Goal: Information Seeking & Learning: Learn about a topic

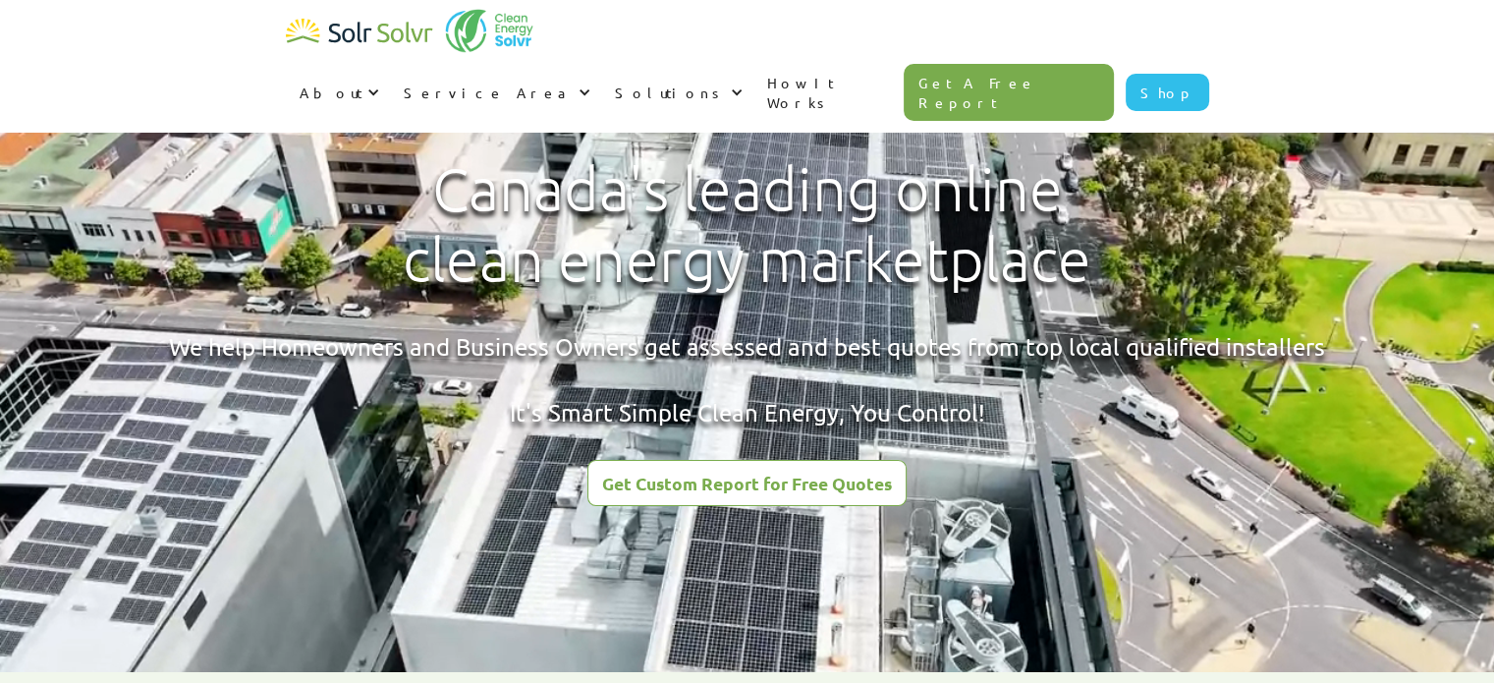
type input "[PERSON_NAME]"
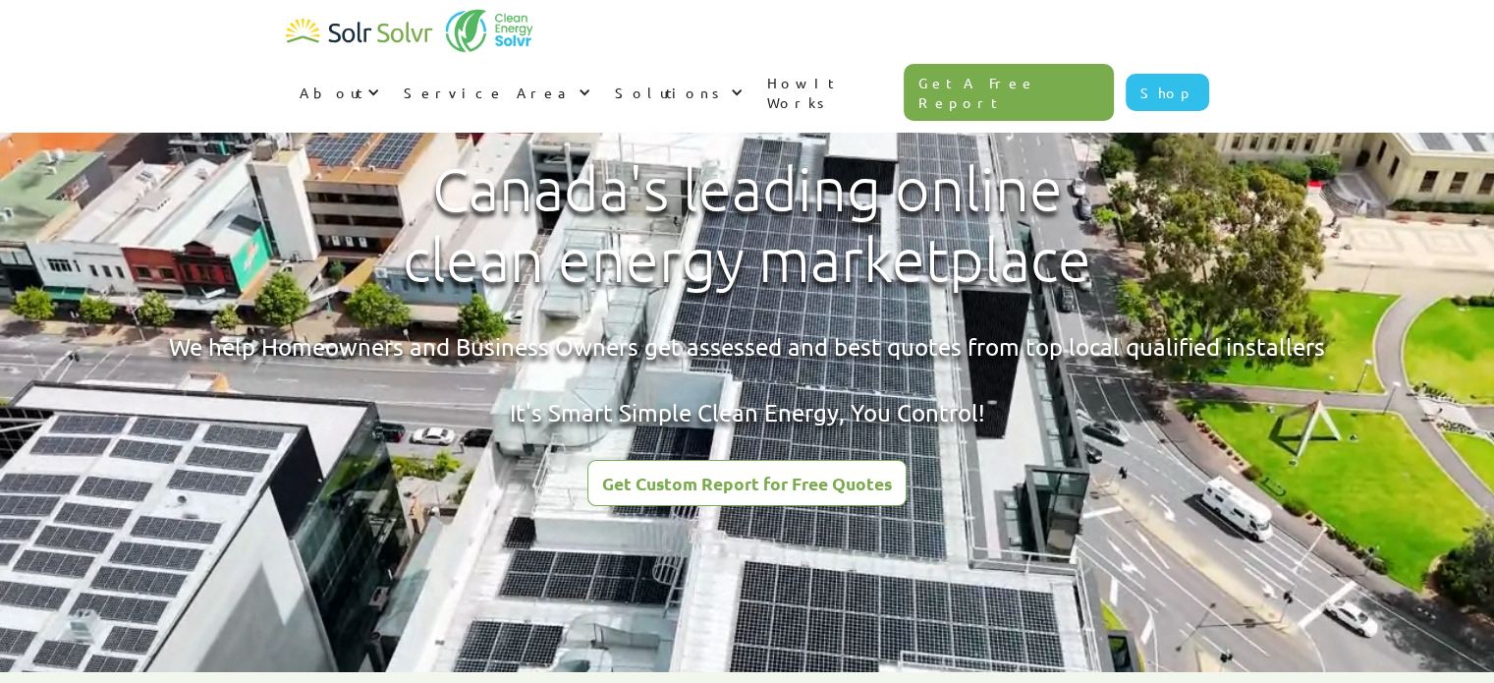
type input "Hunter"
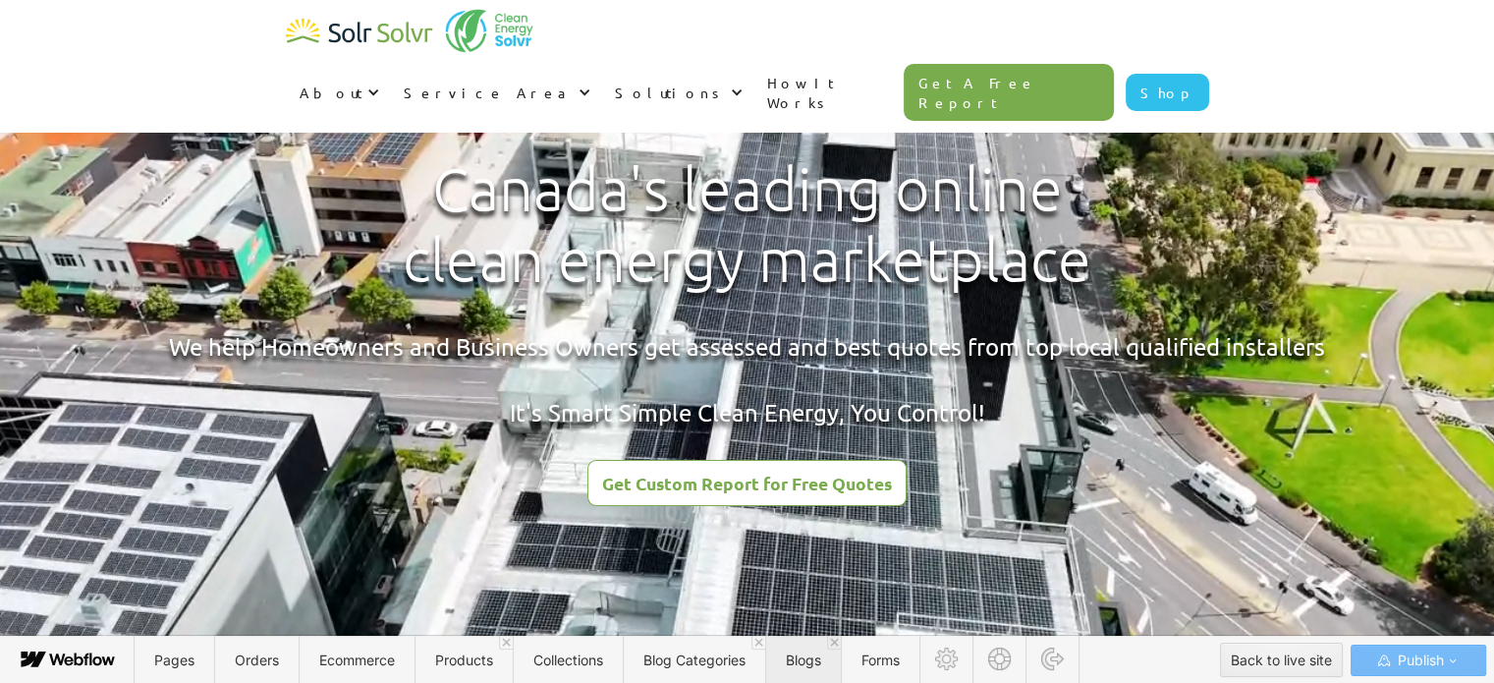
click at [808, 652] on span "Blogs" at bounding box center [803, 659] width 35 height 17
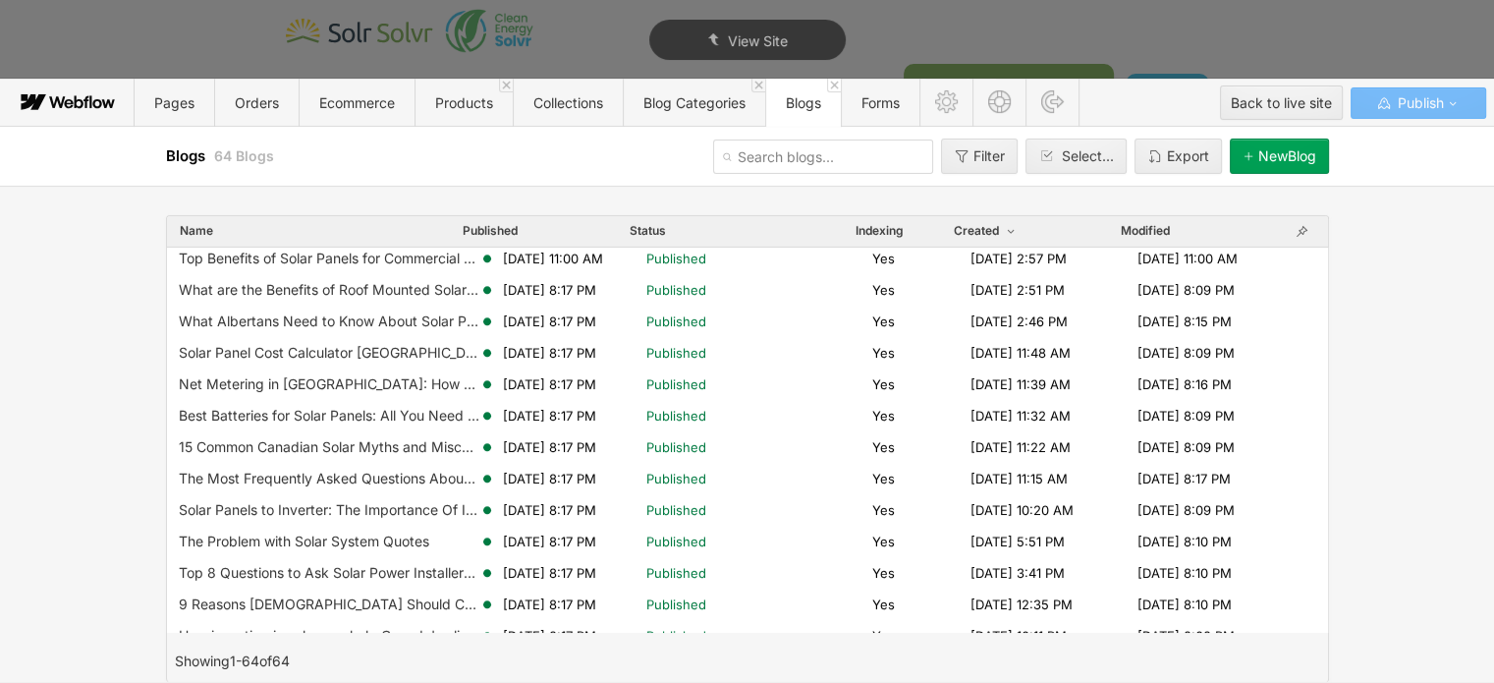
scroll to position [1209, 0]
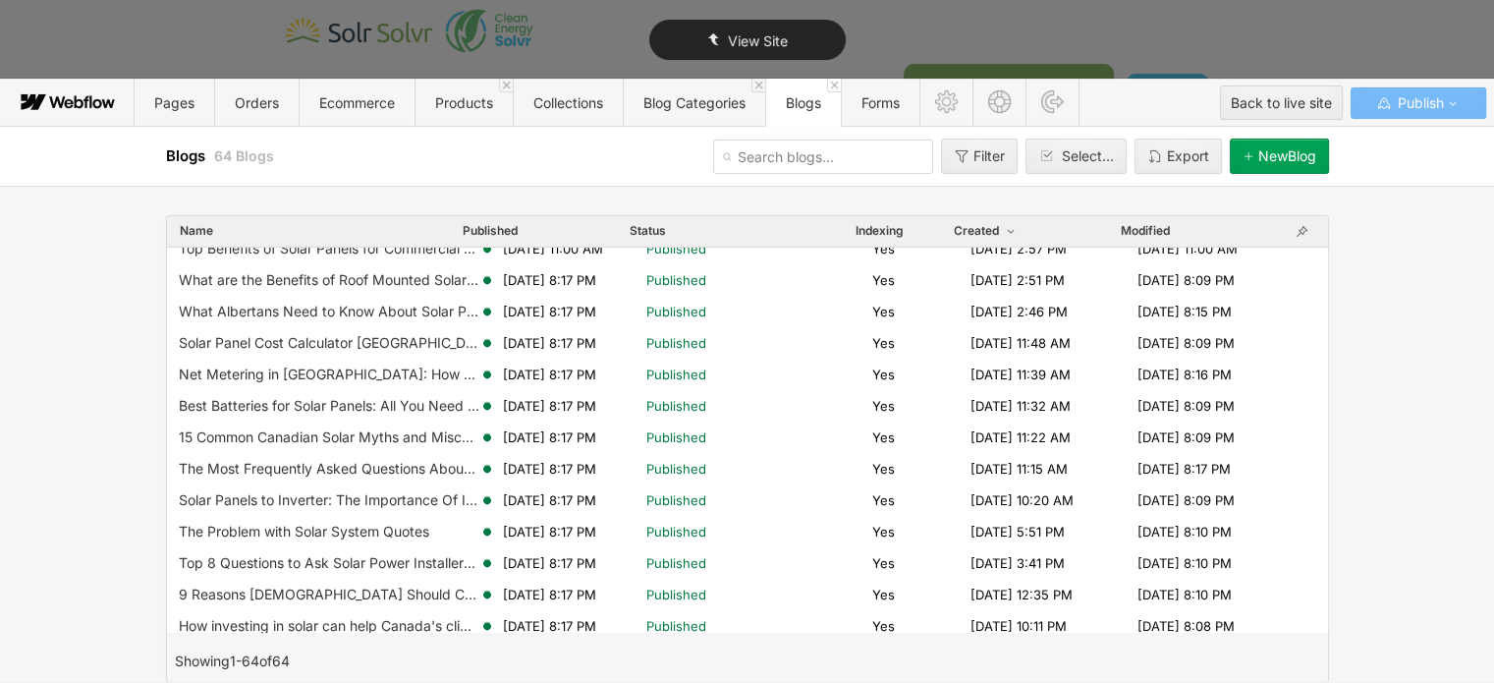
click at [766, 43] on span "View Site" at bounding box center [757, 40] width 60 height 17
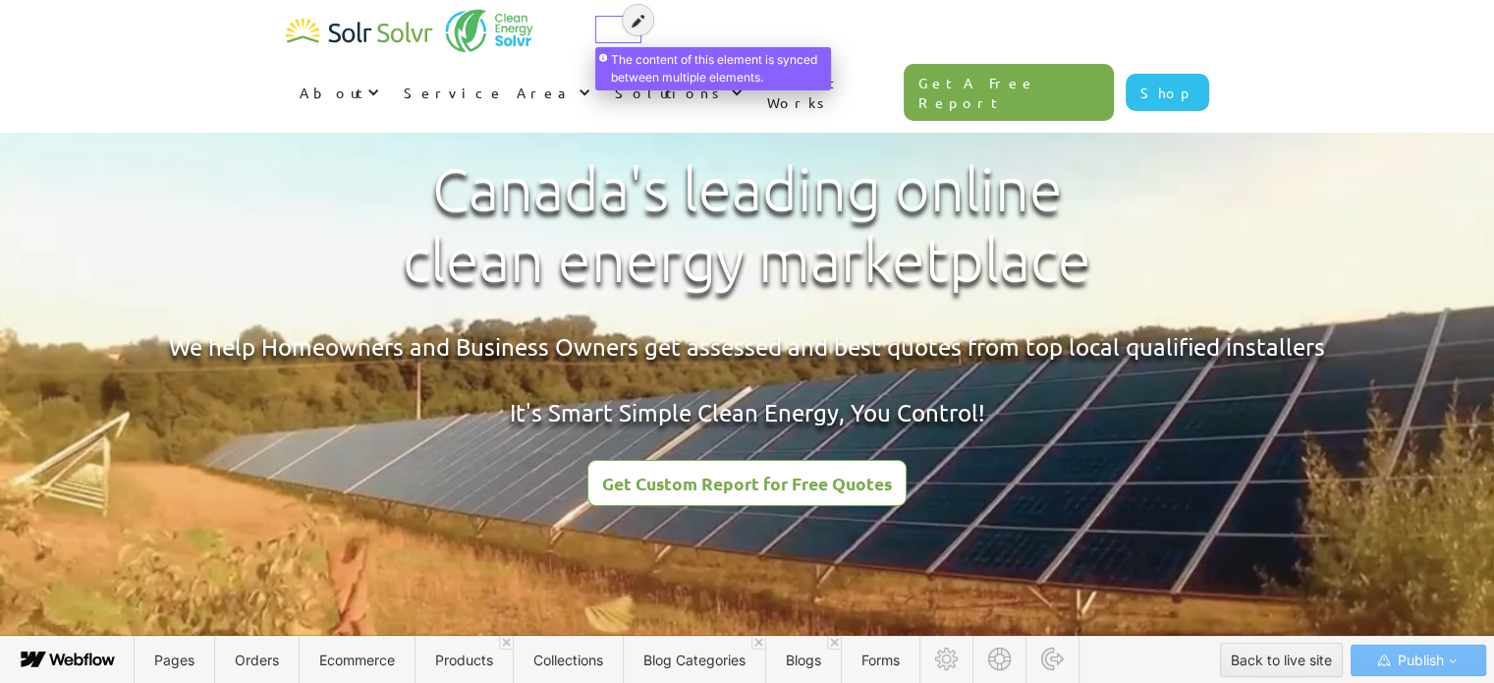
click at [609, 27] on div at bounding box center [618, 20] width 38 height 20
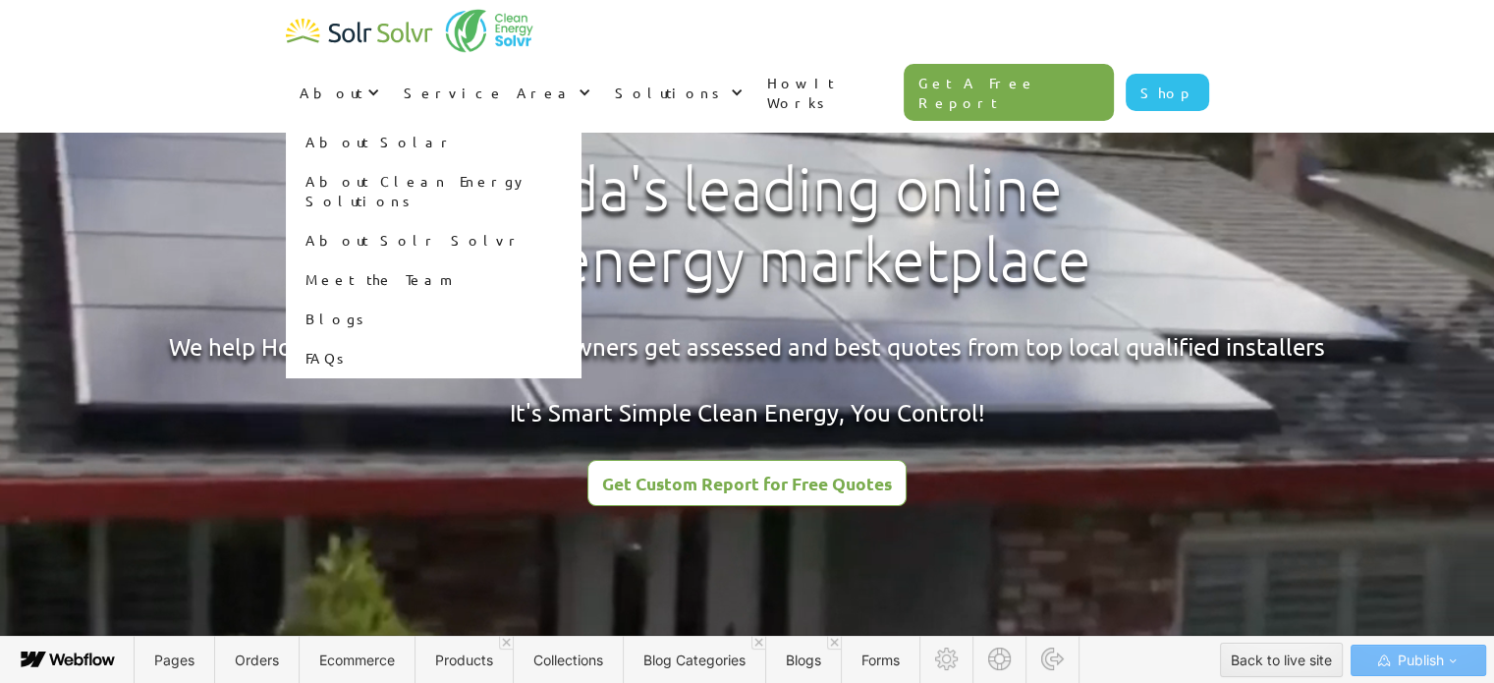
click at [390, 63] on div "About" at bounding box center [338, 92] width 104 height 59
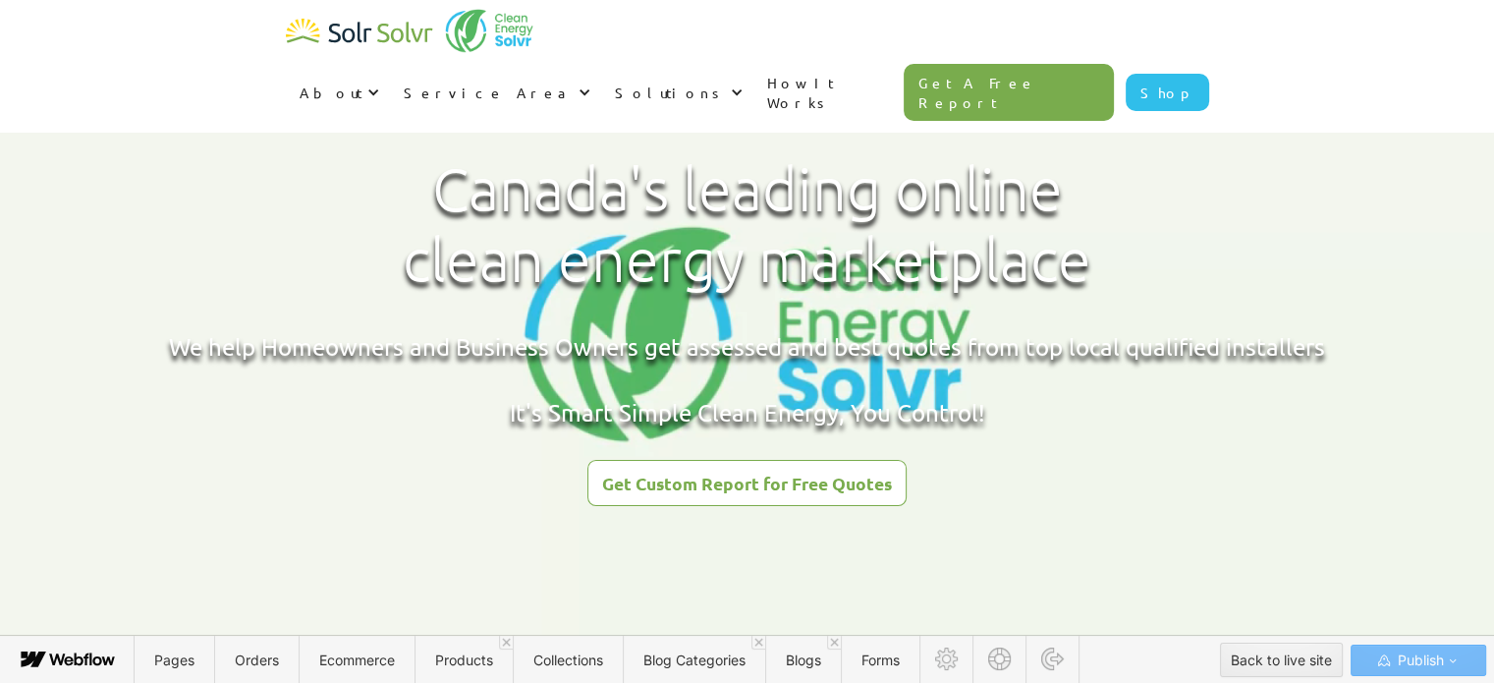
click at [390, 63] on div "About" at bounding box center [338, 92] width 104 height 59
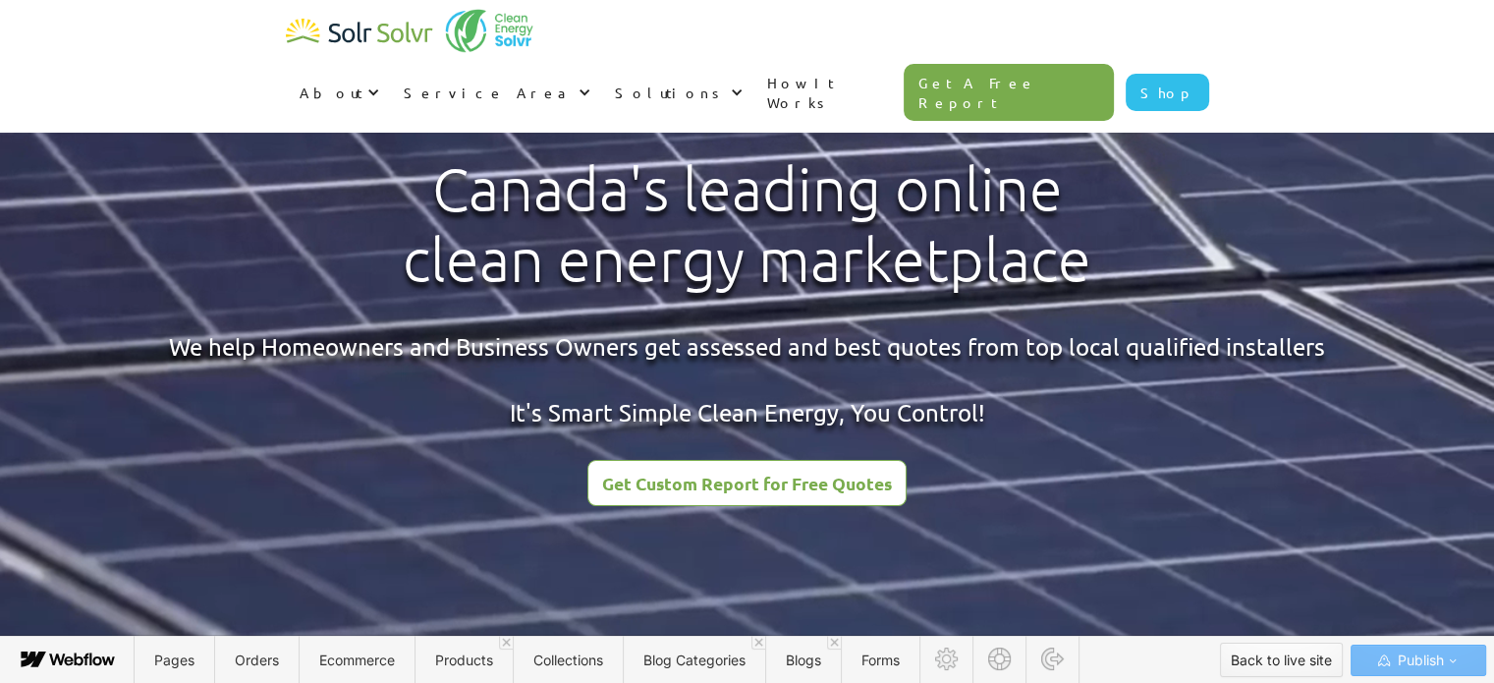
click at [1288, 656] on div "Back to live site" at bounding box center [1281, 659] width 101 height 29
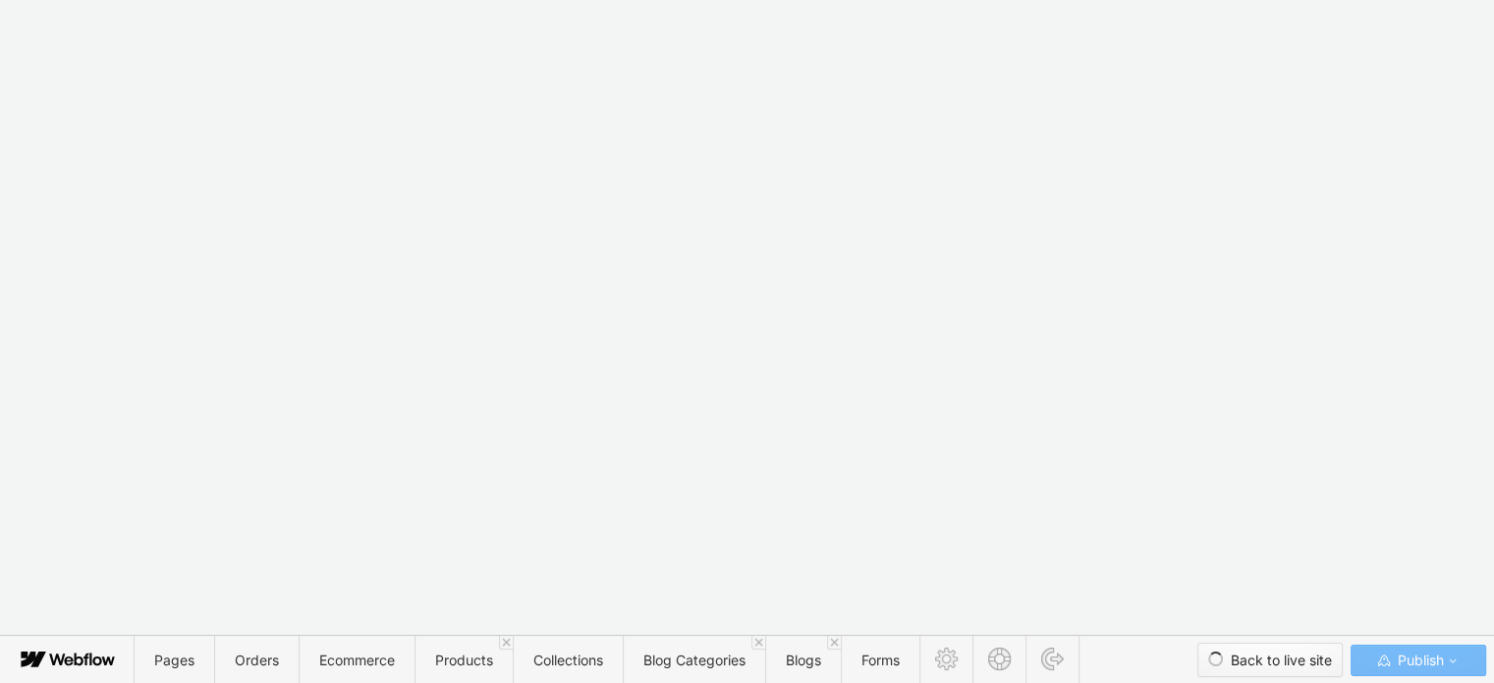
type textarea "x"
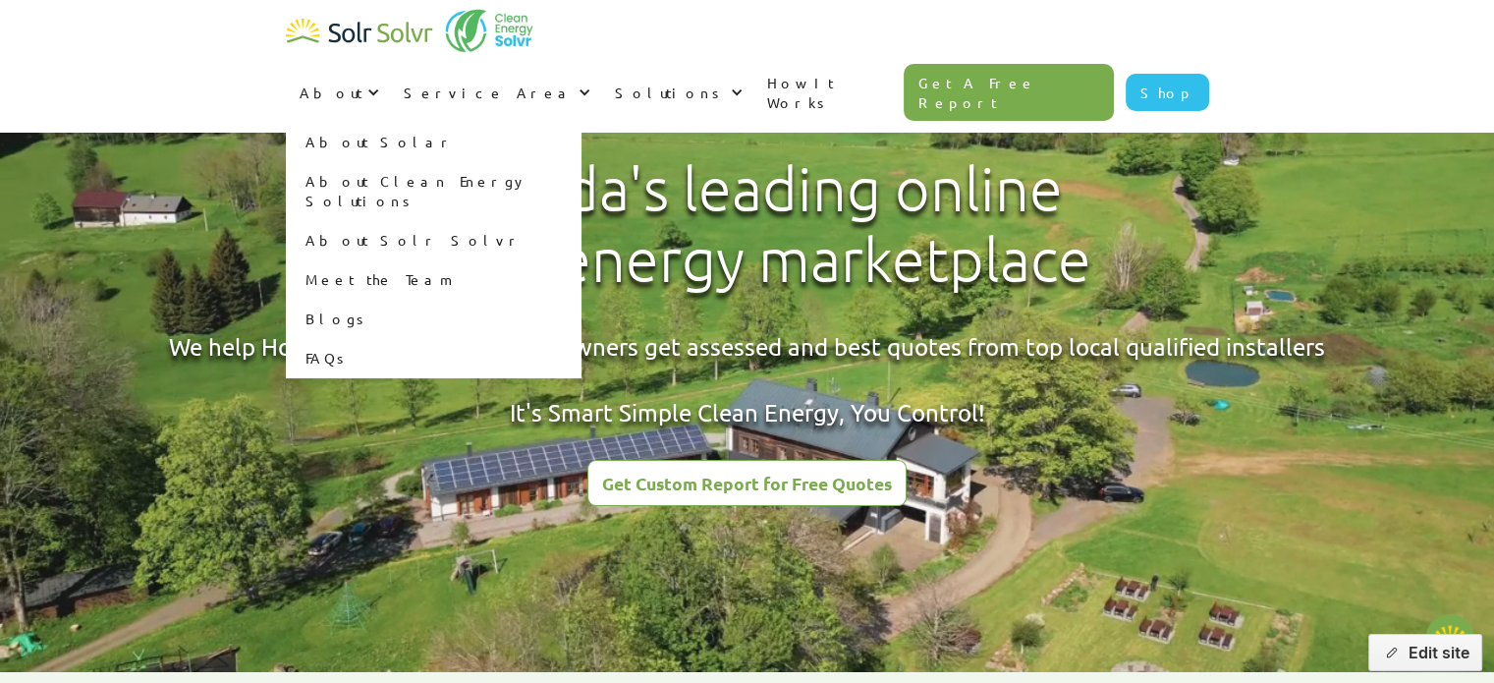
click at [362, 83] on div "About" at bounding box center [331, 93] width 63 height 20
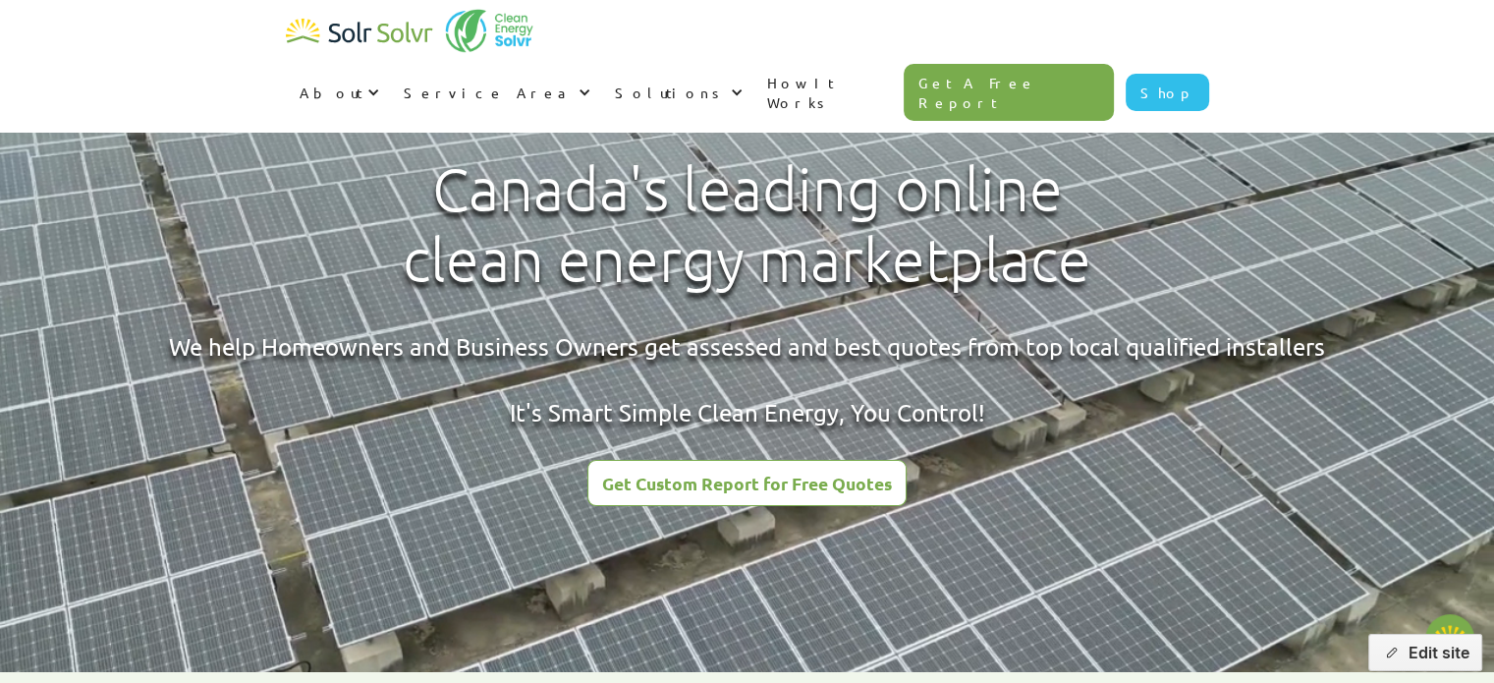
click at [376, 85] on div at bounding box center [369, 92] width 14 height 14
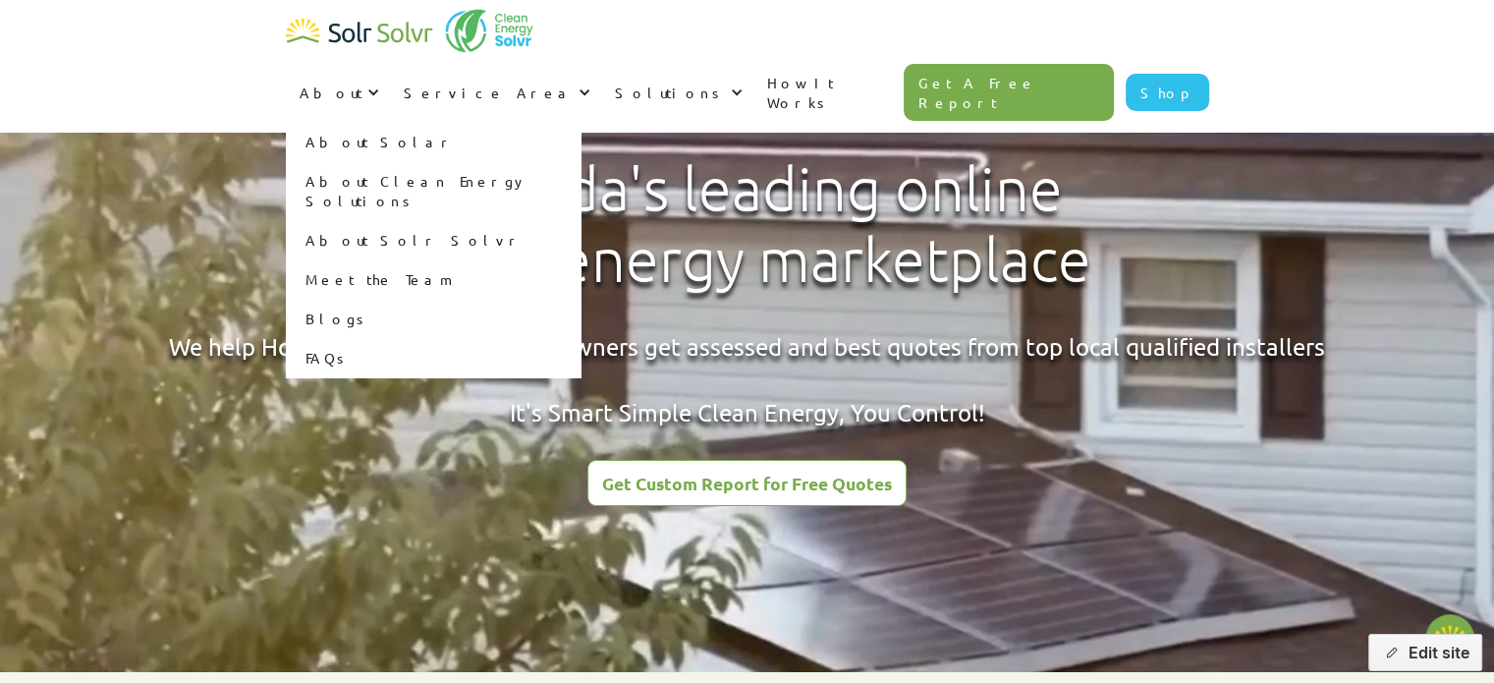
click at [580, 299] on link "Blogs" at bounding box center [433, 318] width 295 height 39
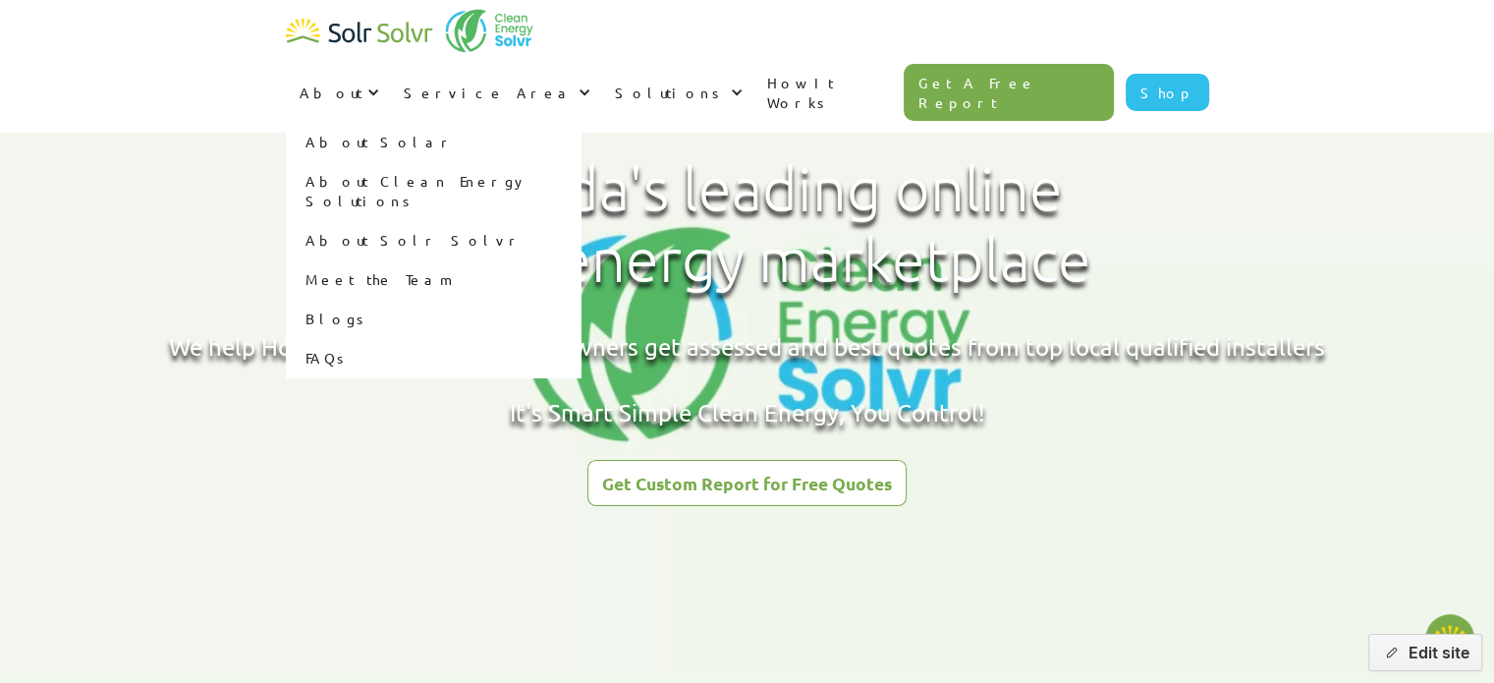
type textarea "x"
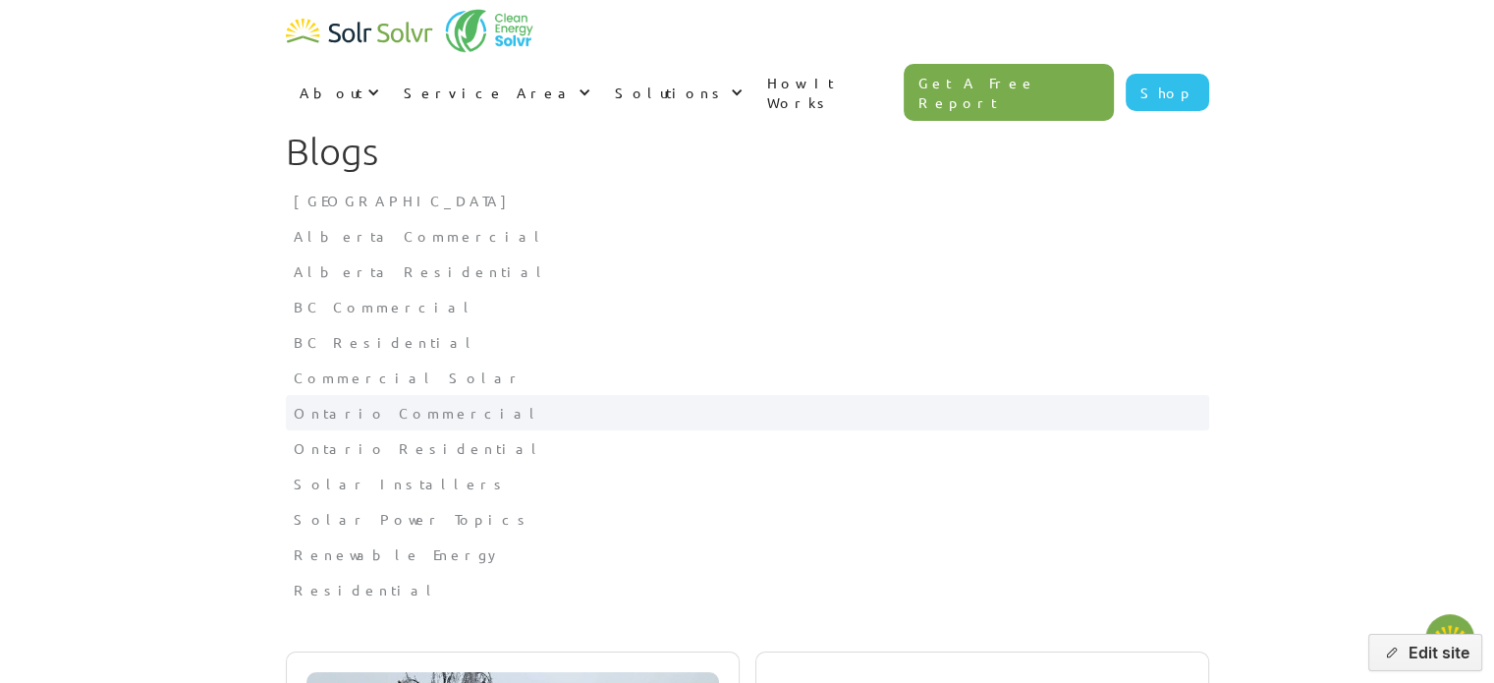
click at [396, 416] on div "Ontario Commercial" at bounding box center [748, 413] width 908 height 20
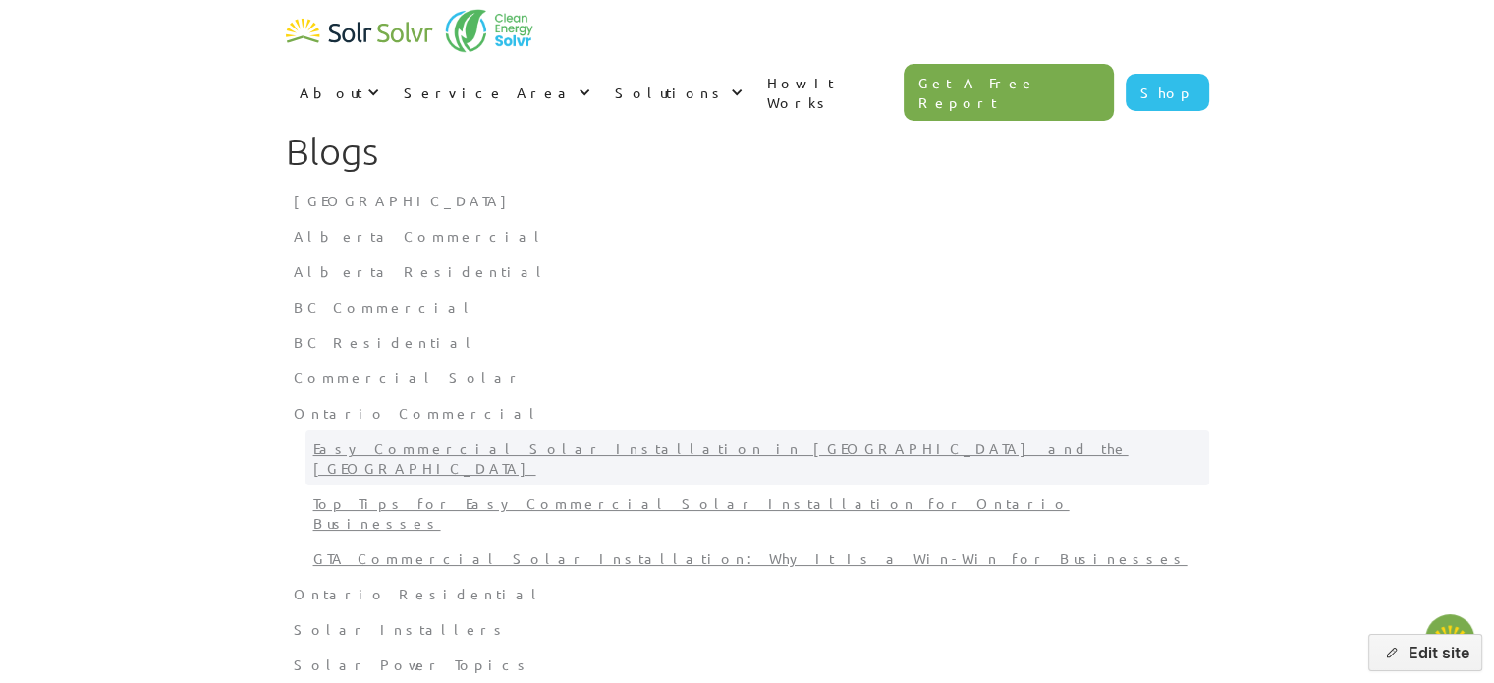
click at [416, 450] on link "Easy Commercial Solar Installation in [GEOGRAPHIC_DATA] and the [GEOGRAPHIC_DAT…" at bounding box center [757, 457] width 904 height 55
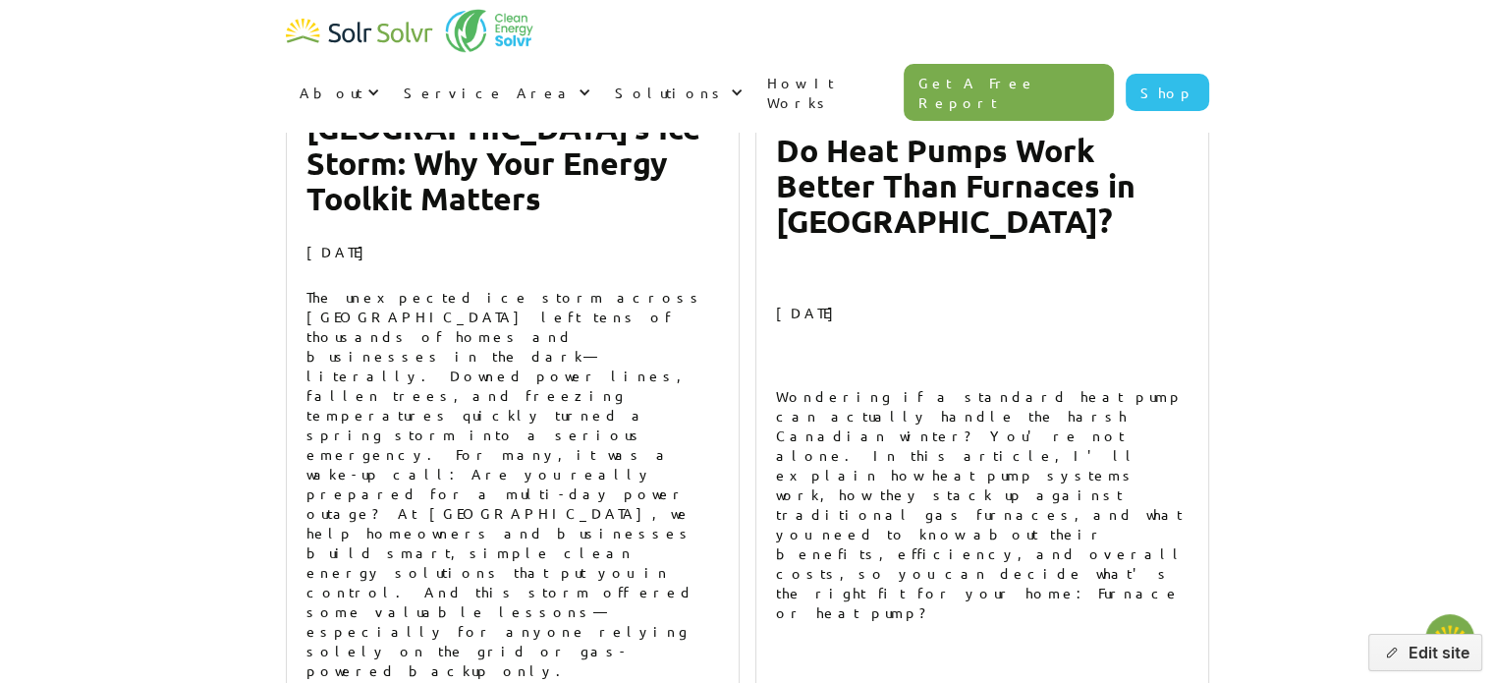
scroll to position [713, 0]
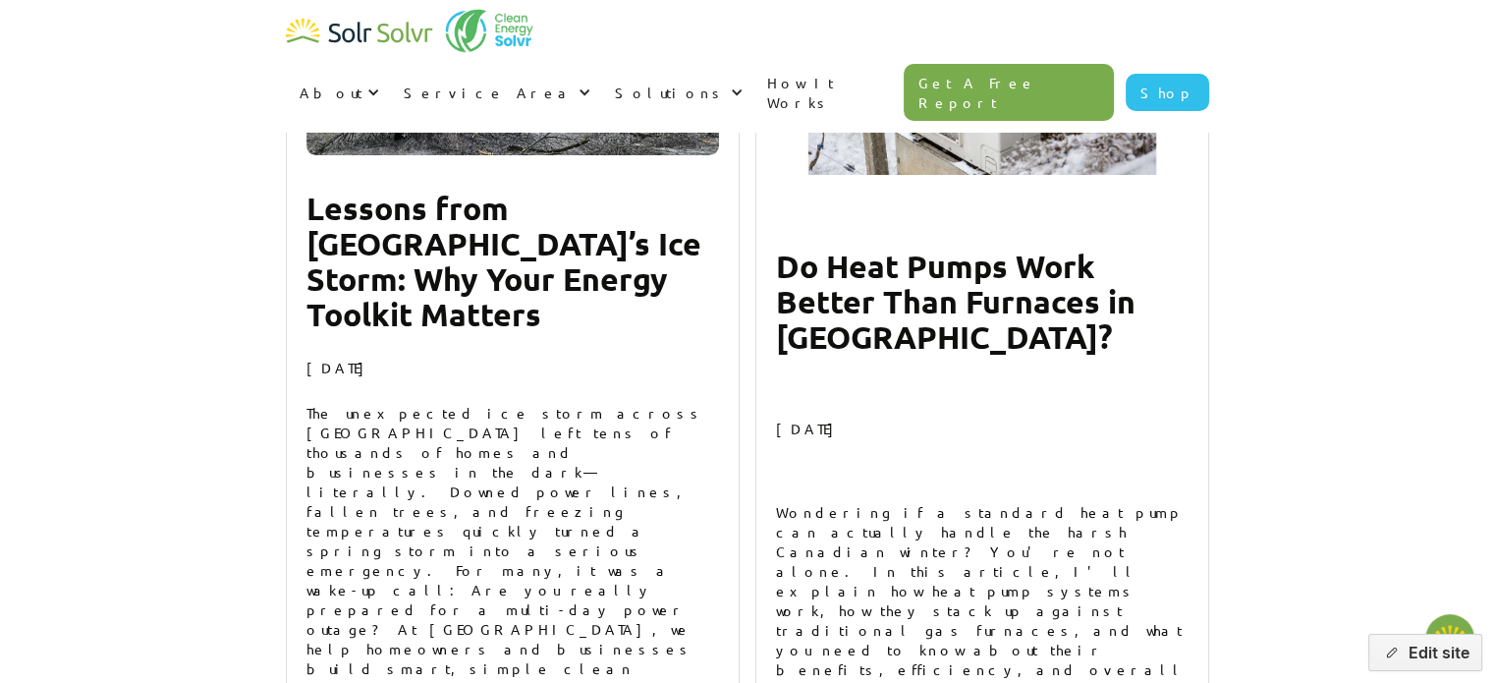
click at [523, 221] on h2 "Lessons from [GEOGRAPHIC_DATA]’s Ice Storm: Why Your Energy Toolkit Matters" at bounding box center [512, 261] width 413 height 141
type textarea "x"
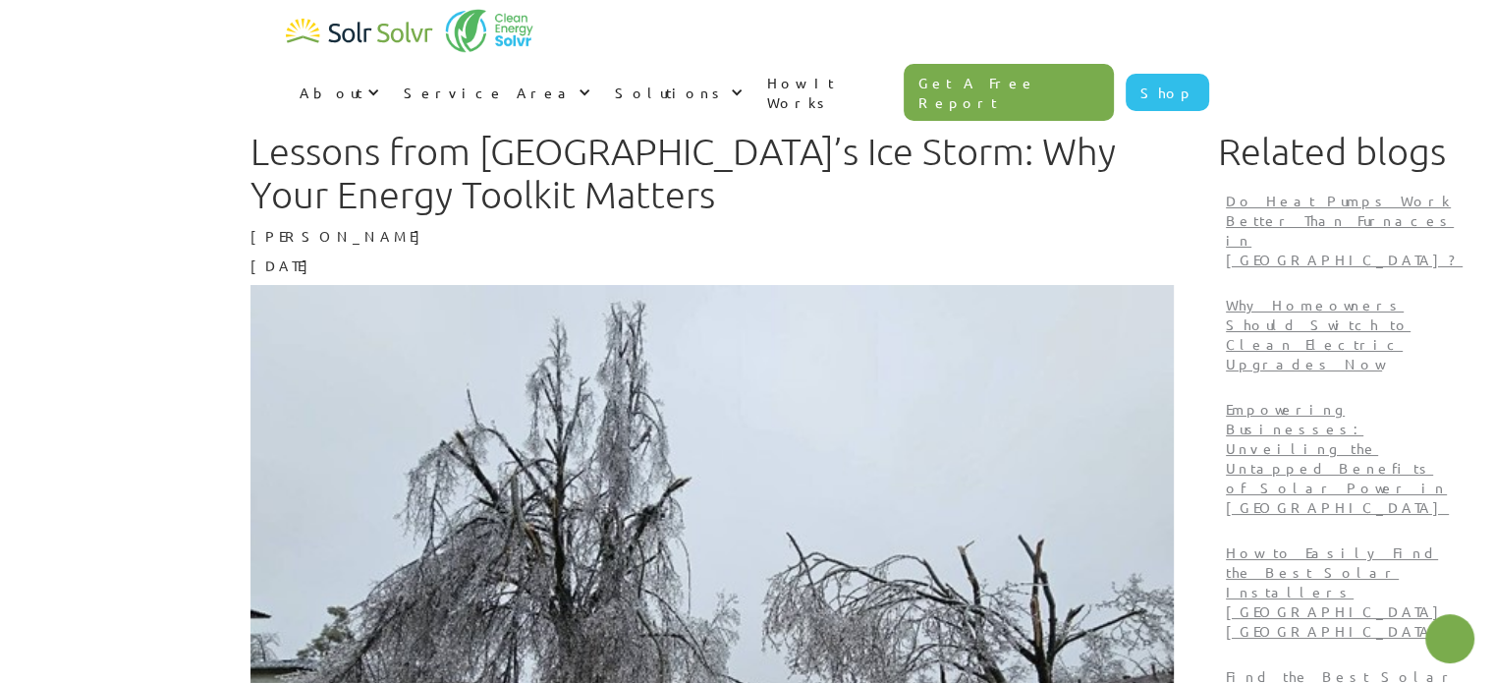
type textarea "x"
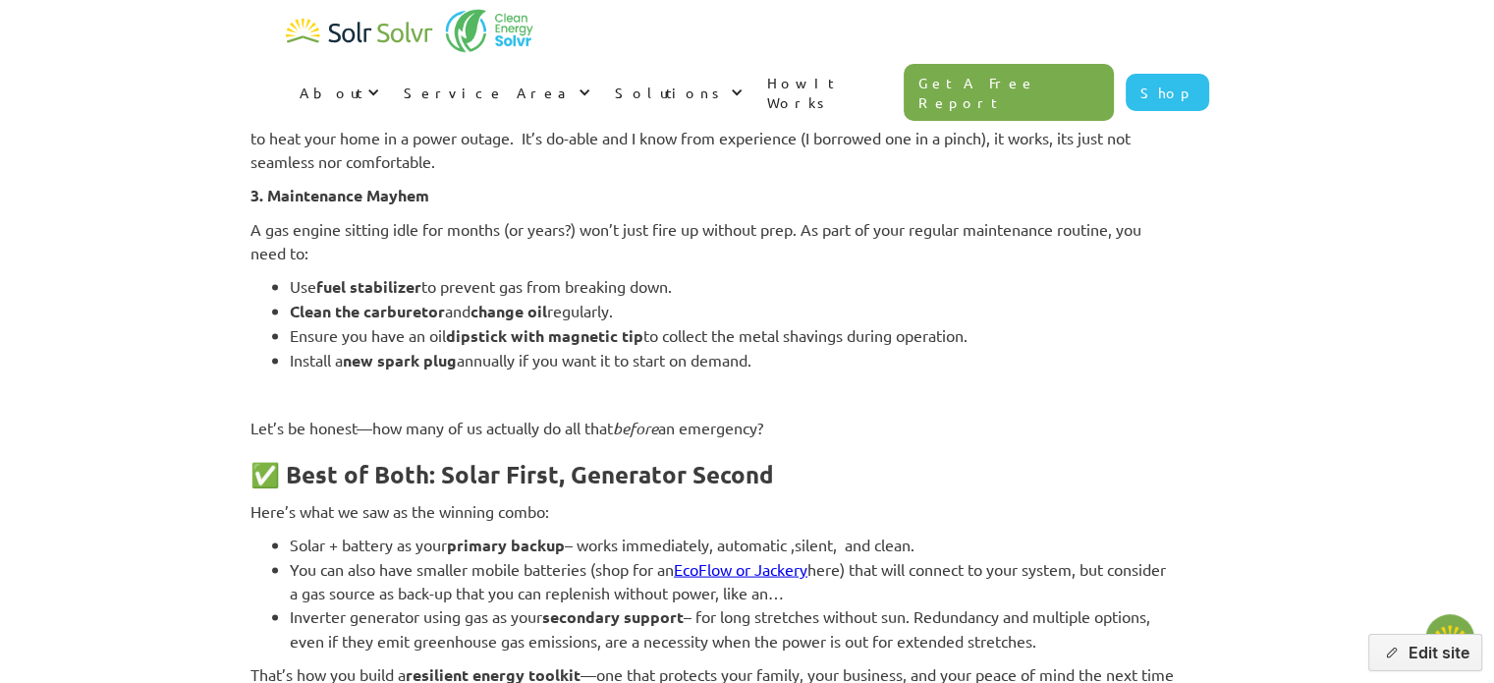
scroll to position [3945, 0]
